Goal: Find contact information: Find contact information

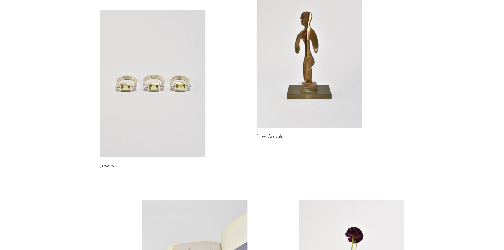
scroll to position [247, 0]
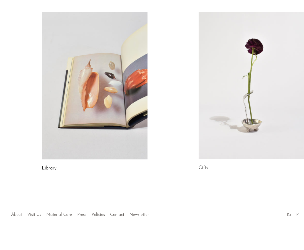
click at [116, 215] on div at bounding box center [152, 209] width 90 height 19
click at [114, 214] on div at bounding box center [152, 209] width 90 height 19
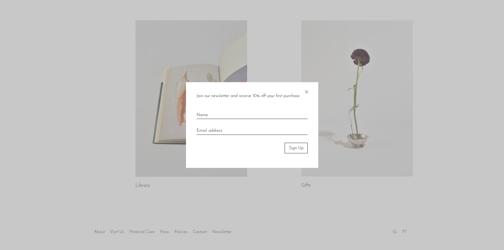
click at [303, 91] on span "×" at bounding box center [306, 90] width 5 height 17
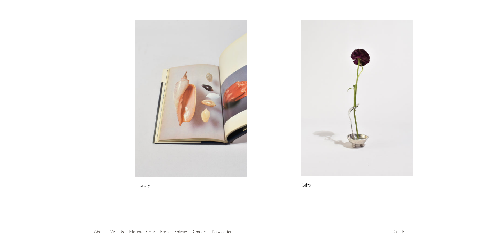
click at [102, 231] on link "About" at bounding box center [99, 232] width 11 height 4
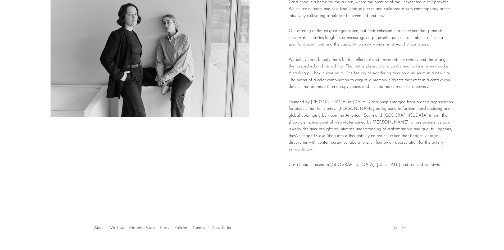
scroll to position [66, 0]
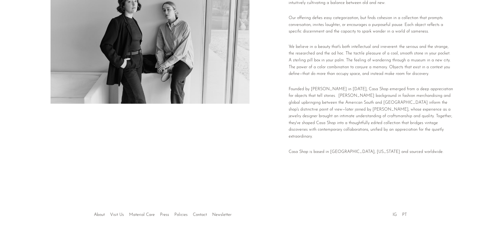
click at [202, 215] on div at bounding box center [252, 209] width 102 height 19
click at [196, 214] on link "Contact" at bounding box center [200, 215] width 14 height 4
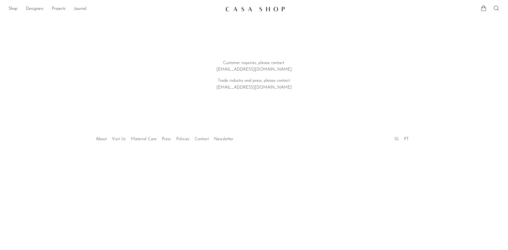
click at [118, 137] on li "Visit Us" at bounding box center [118, 139] width 19 height 7
click at [117, 140] on link "Visit Us" at bounding box center [119, 139] width 14 height 4
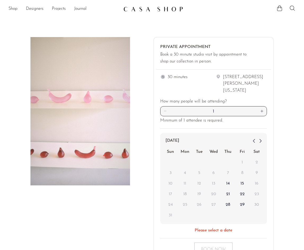
click at [240, 83] on div "1906 North Hamilton Street (Suite G) Richmond, Virginia" at bounding box center [245, 84] width 44 height 20
click at [239, 84] on div "1906 North Hamilton Street (Suite G) Richmond, Virginia" at bounding box center [245, 84] width 44 height 20
drag, startPoint x: 237, startPoint y: 83, endPoint x: 251, endPoint y: 83, distance: 13.8
click at [251, 83] on div "1906 North Hamilton Street (Suite G) Richmond, Virginia" at bounding box center [245, 84] width 44 height 20
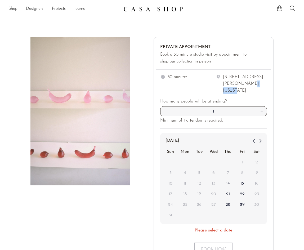
copy div "Suite G"
